Goal: Information Seeking & Learning: Find specific page/section

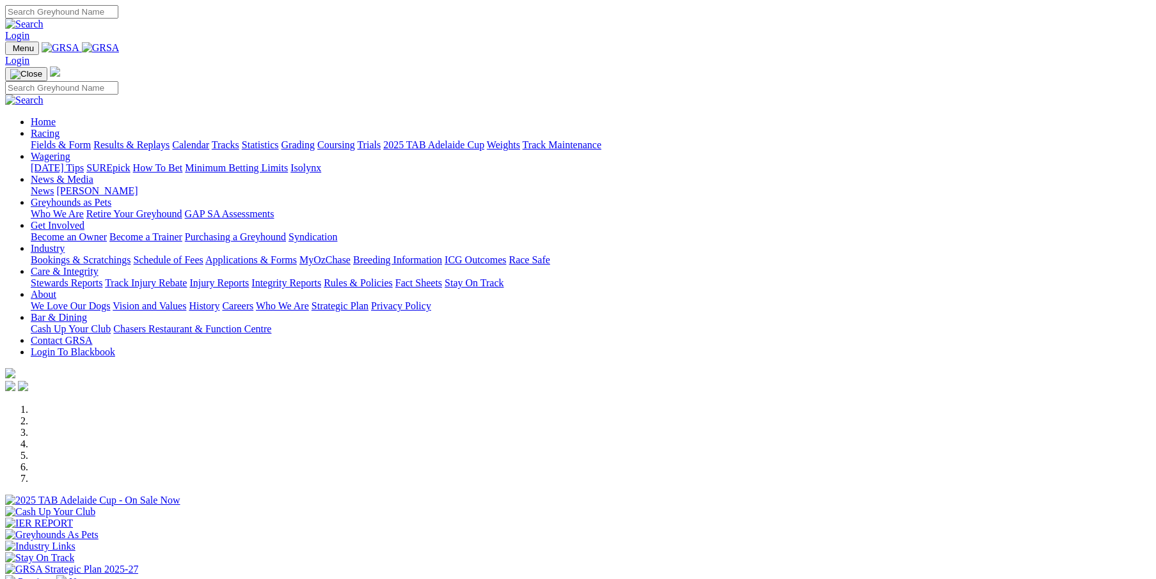
scroll to position [213, 0]
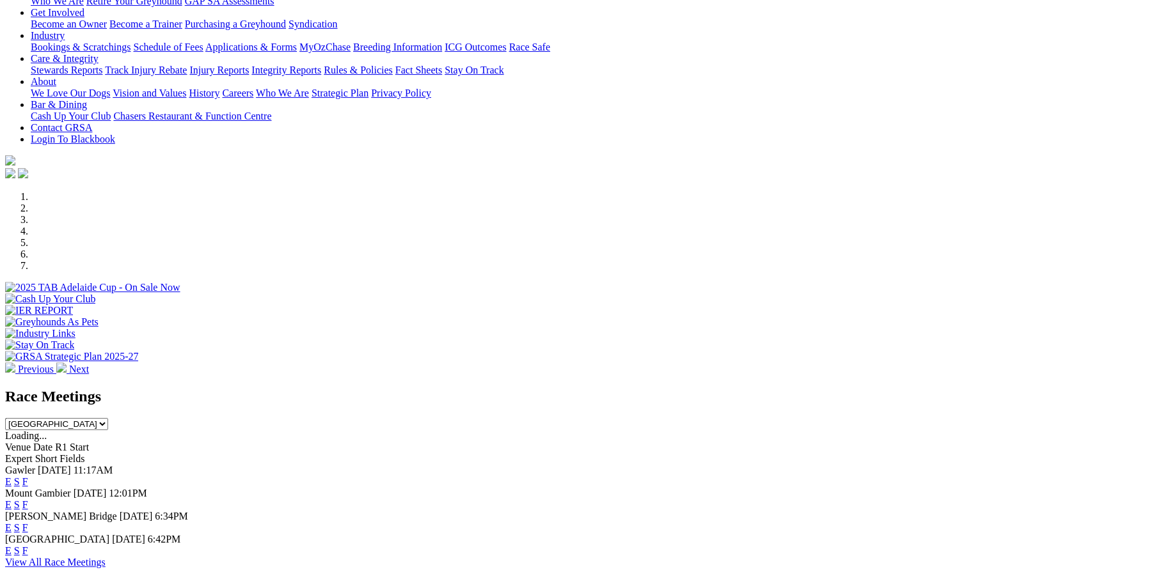
click at [28, 546] on link "F" at bounding box center [25, 551] width 6 height 11
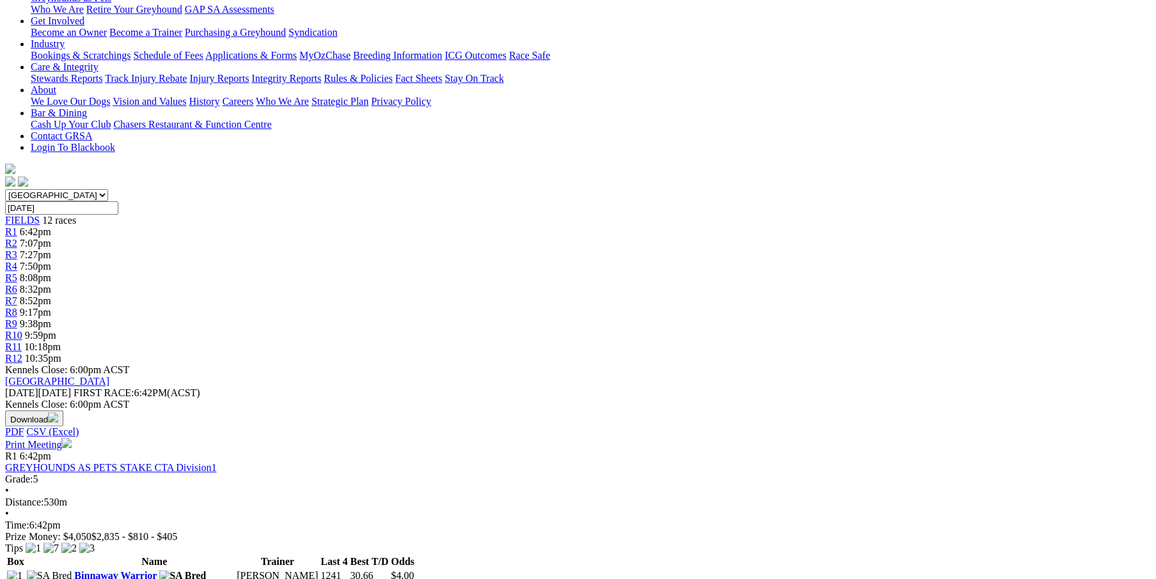
scroll to position [213, 0]
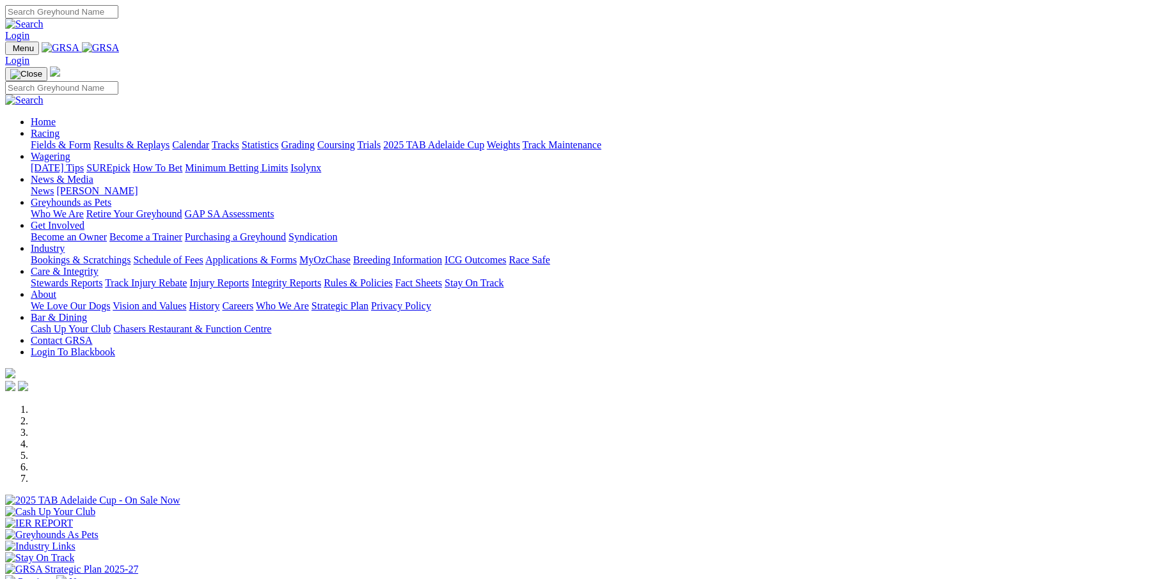
scroll to position [256, 0]
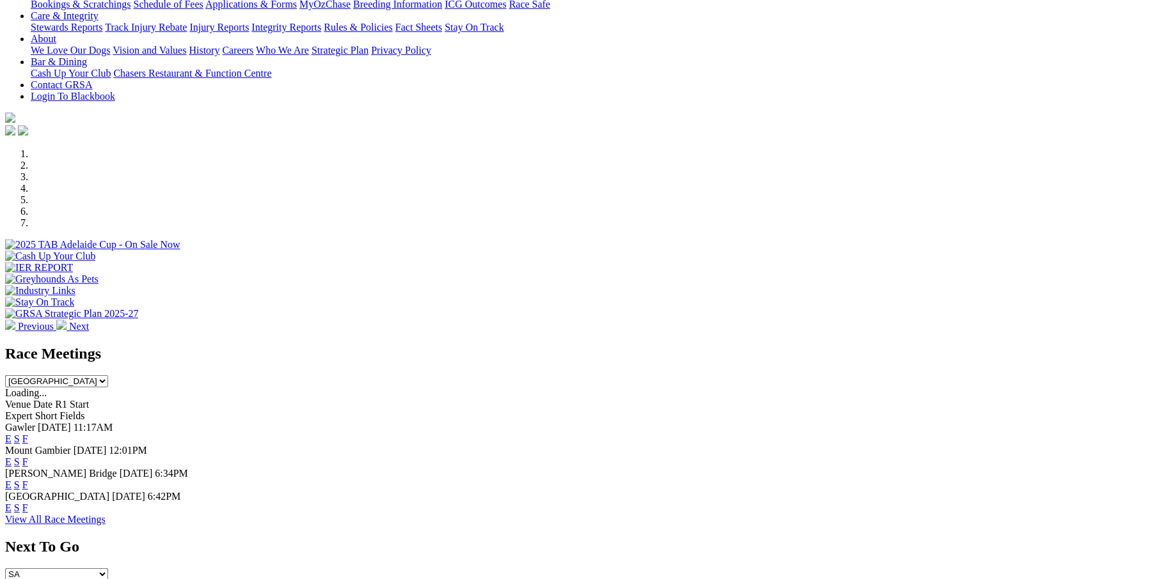
click at [28, 503] on link "F" at bounding box center [25, 508] width 6 height 11
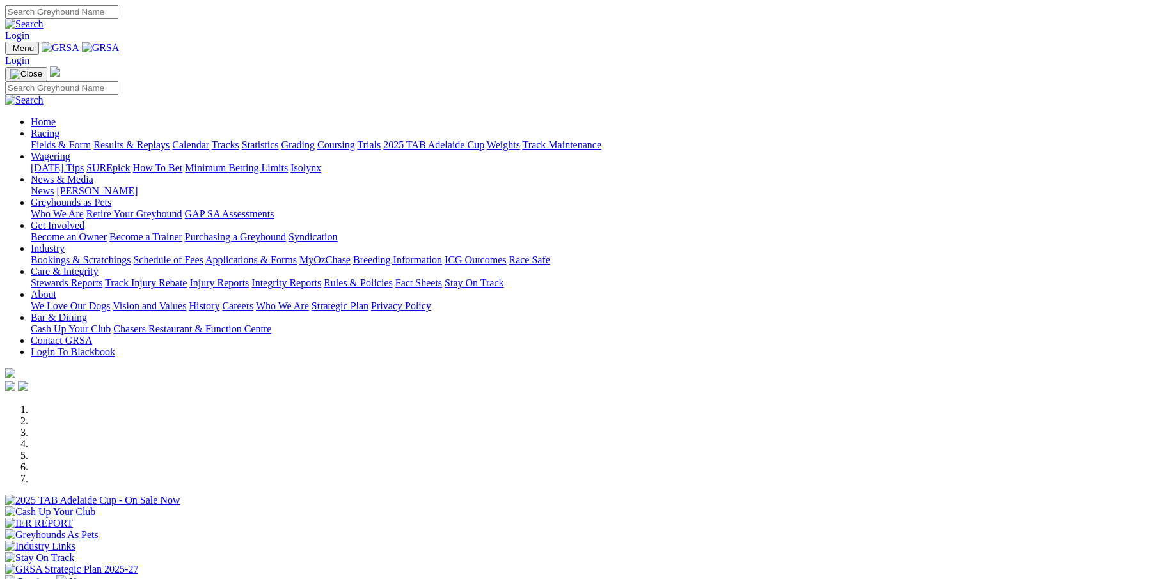
scroll to position [256, 0]
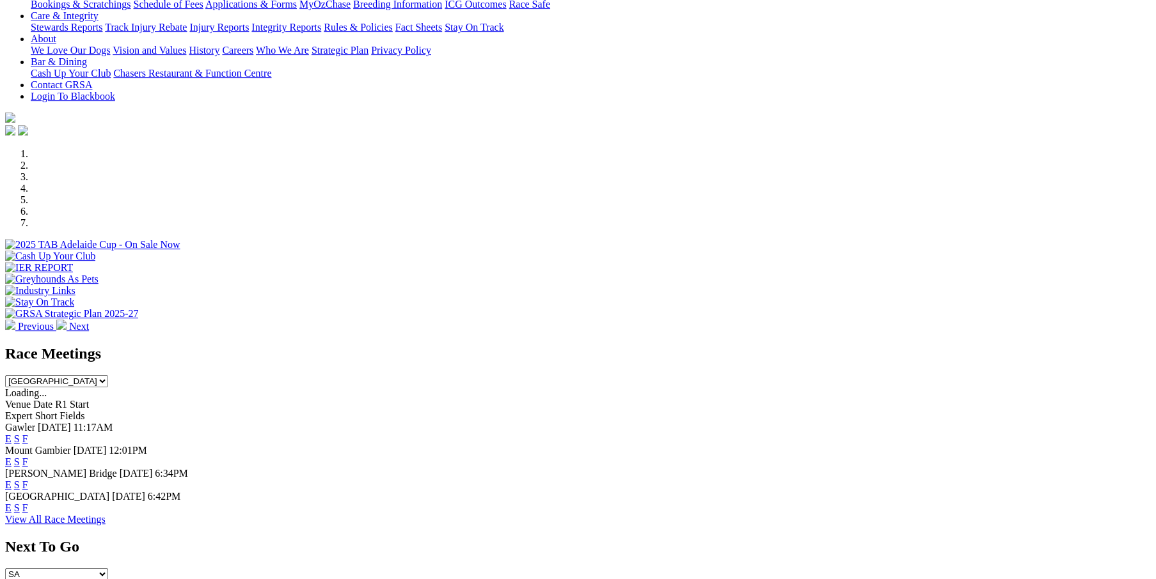
click at [28, 457] on link "F" at bounding box center [25, 462] width 6 height 11
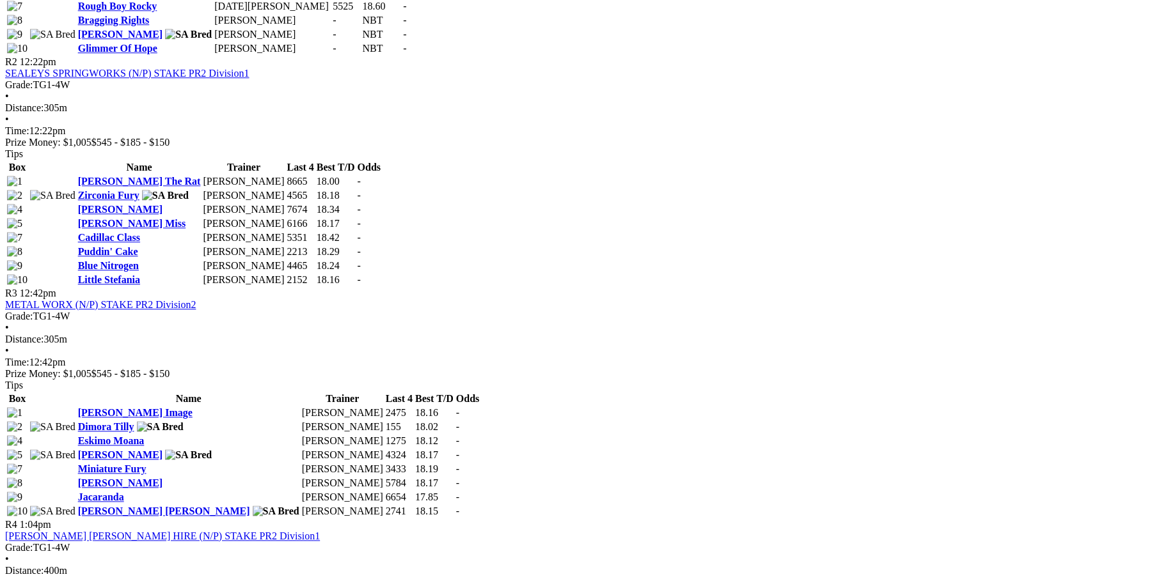
scroll to position [853, 0]
